Goal: Task Accomplishment & Management: Manage account settings

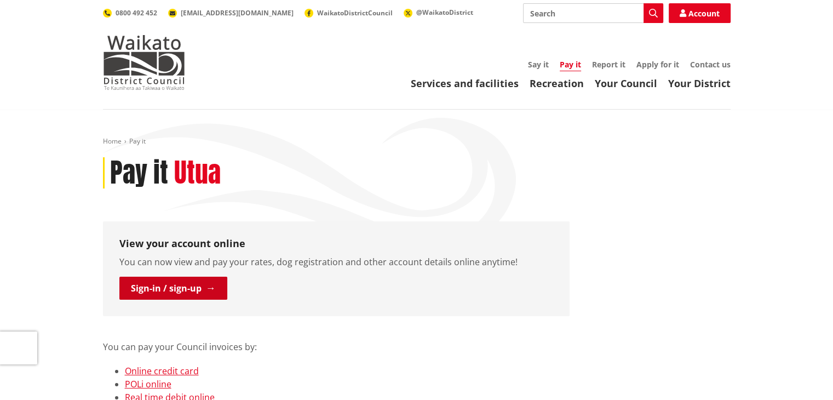
click at [178, 290] on link "Sign-in / sign-up" at bounding box center [173, 288] width 108 height 23
click at [142, 283] on link "Sign-in / sign-up" at bounding box center [173, 288] width 108 height 23
